Goal: Obtain resource: Download file/media

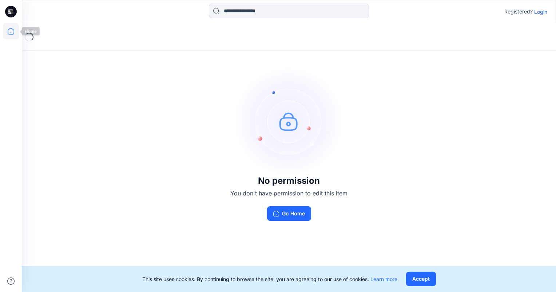
click at [11, 32] on icon at bounding box center [11, 31] width 16 height 16
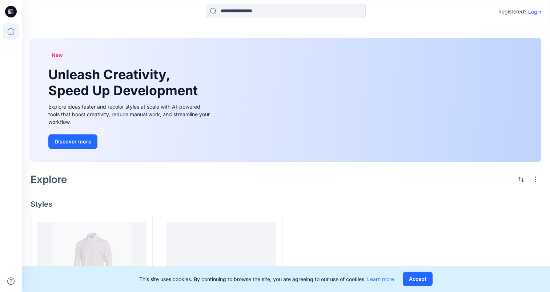
click at [537, 15] on p "Login" at bounding box center [534, 12] width 13 height 8
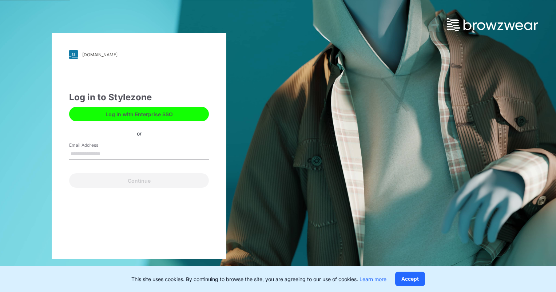
click at [138, 149] on input "Email Address" at bounding box center [139, 154] width 140 height 11
type input "**********"
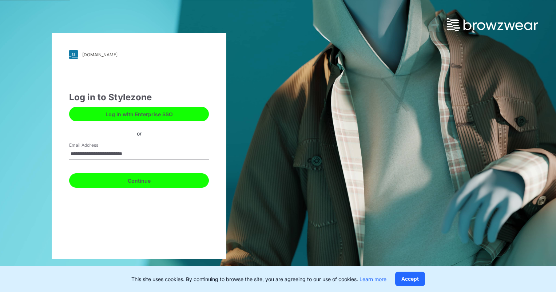
click at [139, 180] on button "Continue" at bounding box center [139, 180] width 140 height 15
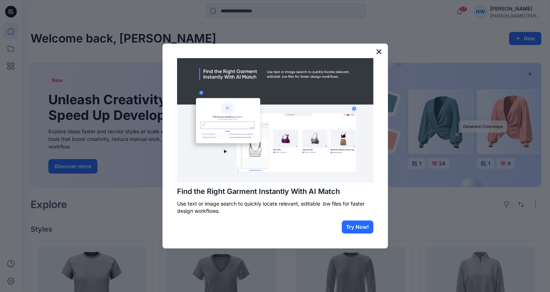
click at [381, 52] on button "×" at bounding box center [379, 52] width 7 height 12
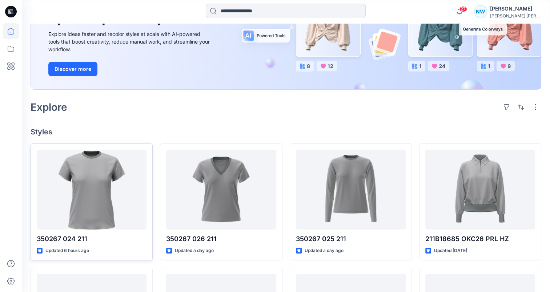
scroll to position [98, 0]
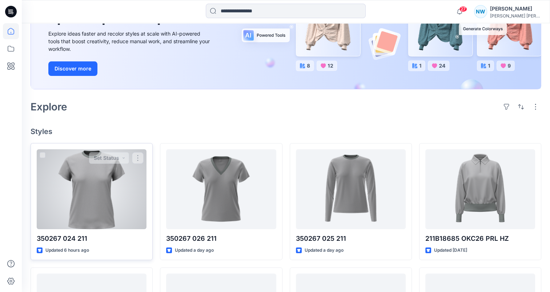
click at [87, 211] on div at bounding box center [92, 189] width 110 height 80
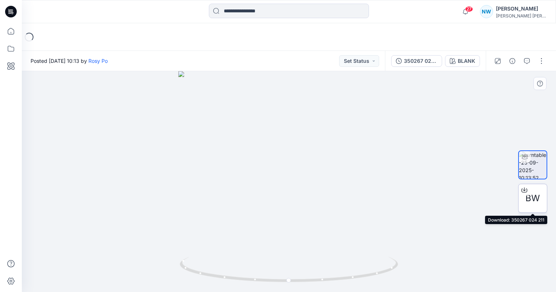
click at [538, 202] on span "BW" at bounding box center [532, 198] width 15 height 13
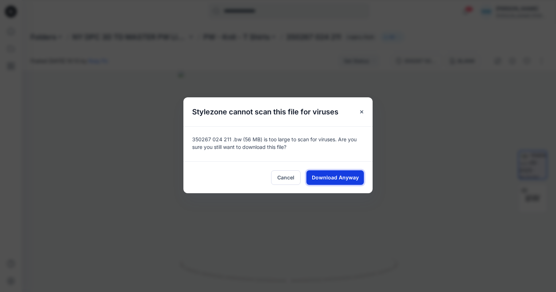
click at [335, 179] on span "Download Anyway" at bounding box center [335, 178] width 47 height 8
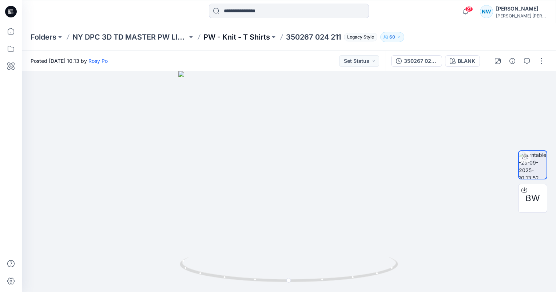
click at [256, 36] on p "PW - Knit - T Shirts" at bounding box center [236, 37] width 67 height 10
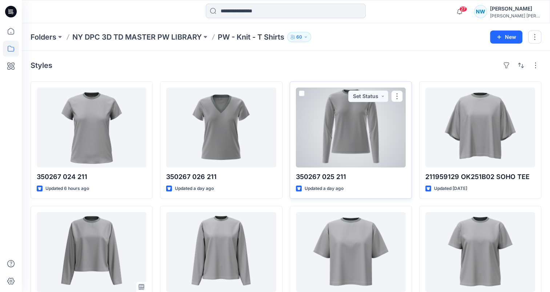
click at [356, 132] on div at bounding box center [351, 128] width 110 height 80
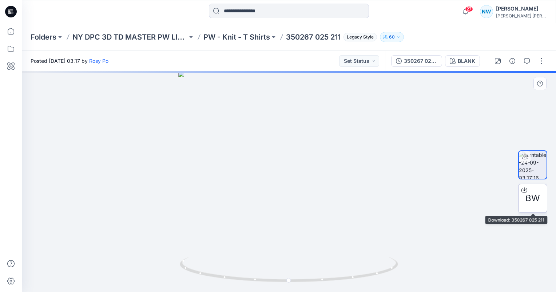
click at [528, 189] on div at bounding box center [524, 190] width 12 height 12
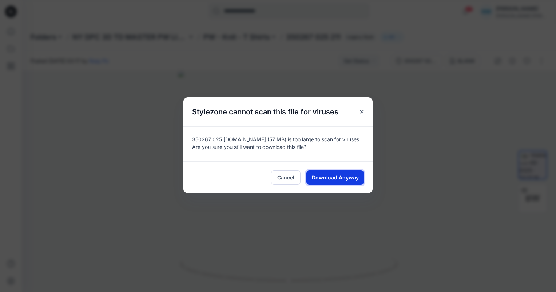
click at [324, 178] on span "Download Anyway" at bounding box center [335, 178] width 47 height 8
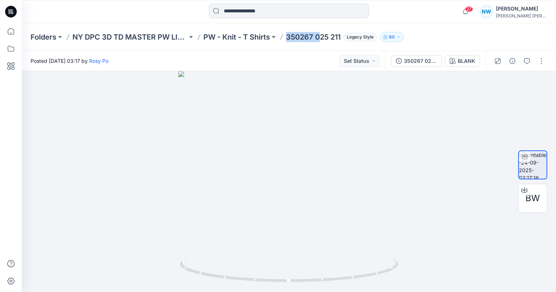
drag, startPoint x: 286, startPoint y: 39, endPoint x: 320, endPoint y: 41, distance: 33.9
click at [320, 41] on div "Folders NY DPC 3D TD MASTER PW LIBRARY PW - Knit - T Shirts 350267 025 211 Lega…" at bounding box center [261, 37] width 460 height 10
click at [263, 35] on p "PW - Knit - T Shirts" at bounding box center [236, 37] width 67 height 10
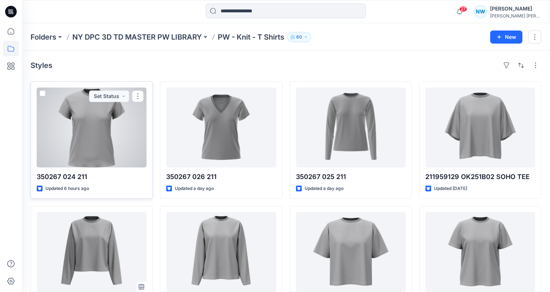
click at [95, 145] on div at bounding box center [92, 128] width 110 height 80
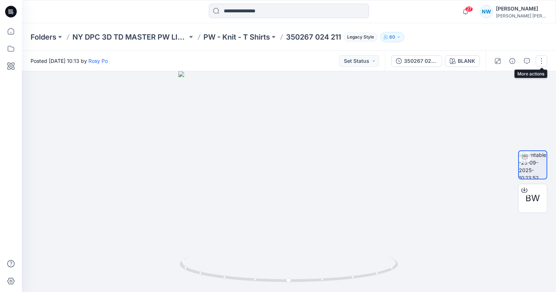
click at [546, 64] on button "button" at bounding box center [541, 61] width 12 height 12
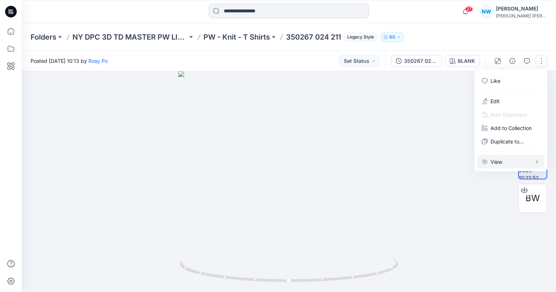
click at [495, 160] on p "View" at bounding box center [496, 162] width 12 height 8
click at [438, 113] on div at bounding box center [289, 181] width 534 height 221
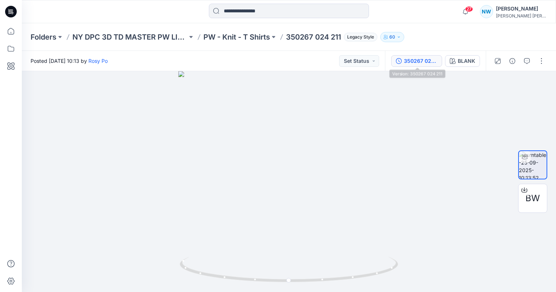
click at [428, 61] on div "350267 024 211" at bounding box center [420, 61] width 33 height 8
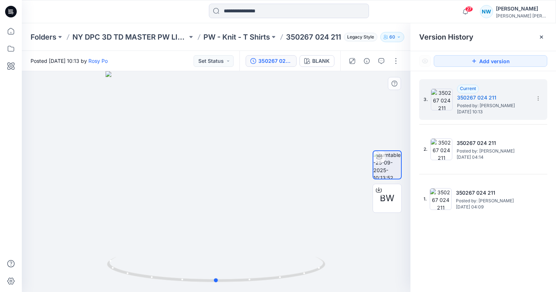
click at [341, 107] on div at bounding box center [216, 181] width 388 height 221
drag, startPoint x: 310, startPoint y: 189, endPoint x: 208, endPoint y: 191, distance: 101.8
click at [208, 191] on div at bounding box center [216, 181] width 388 height 221
click at [264, 36] on p "PW - Knit - T Shirts" at bounding box center [236, 37] width 67 height 10
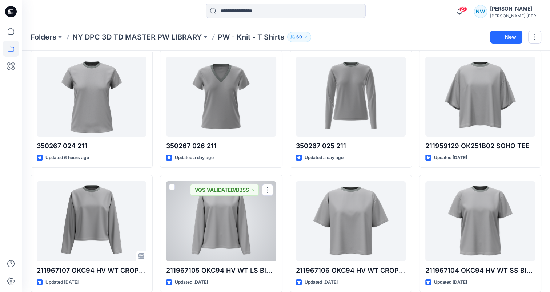
scroll to position [31, 0]
